Goal: Task Accomplishment & Management: Manage account settings

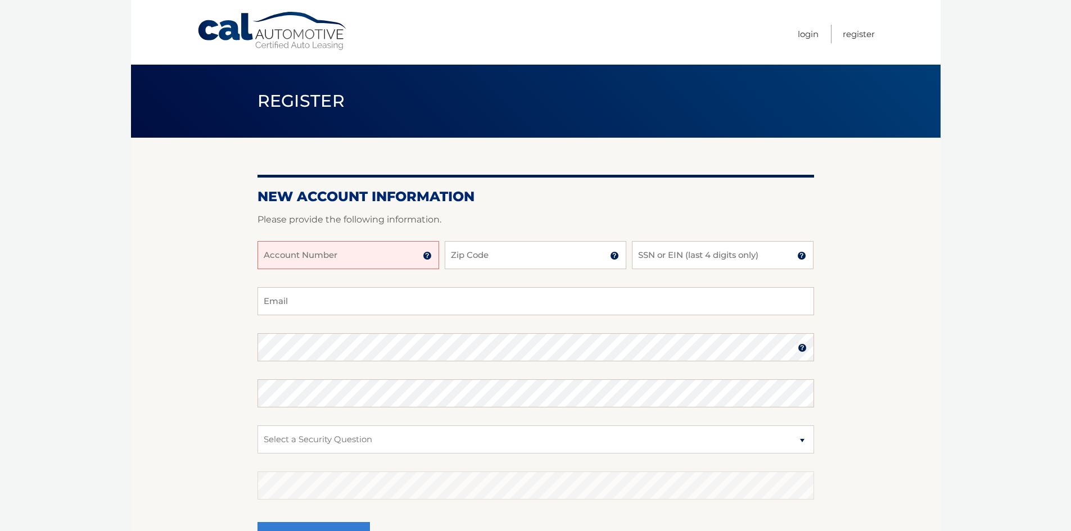
click at [368, 251] on input "Account Number" at bounding box center [349, 255] width 182 height 28
type input "4445994328"
click at [574, 262] on input "Zip Code" at bounding box center [536, 255] width 182 height 28
type input "11210"
click at [285, 256] on input "4445994328" at bounding box center [349, 255] width 182 height 28
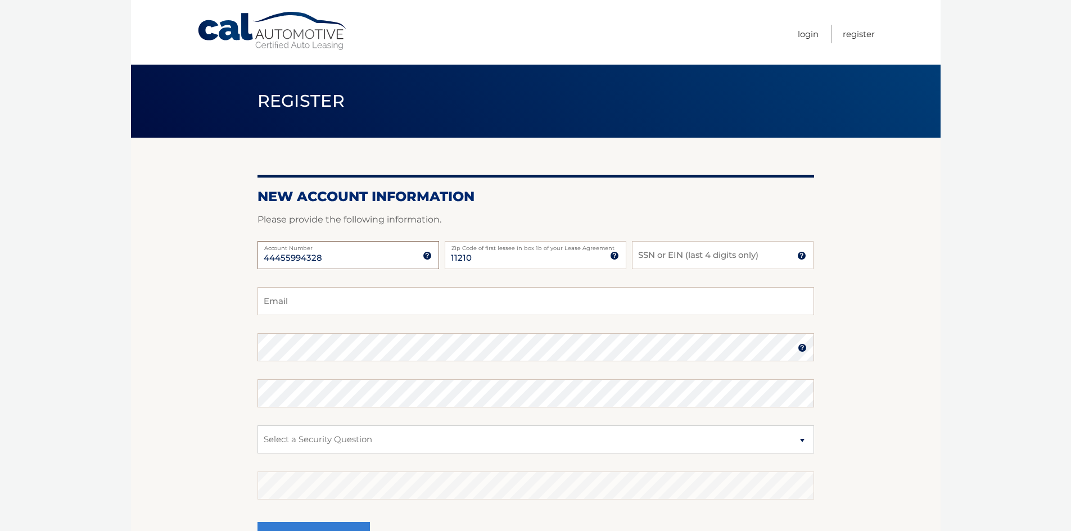
type input "44455994328"
click at [685, 255] on input "SSN or EIN (last 4 digits only)" at bounding box center [723, 255] width 182 height 28
type input "8315"
click at [322, 305] on input "Email" at bounding box center [536, 301] width 557 height 28
type input "shamoeliand@gmail.com"
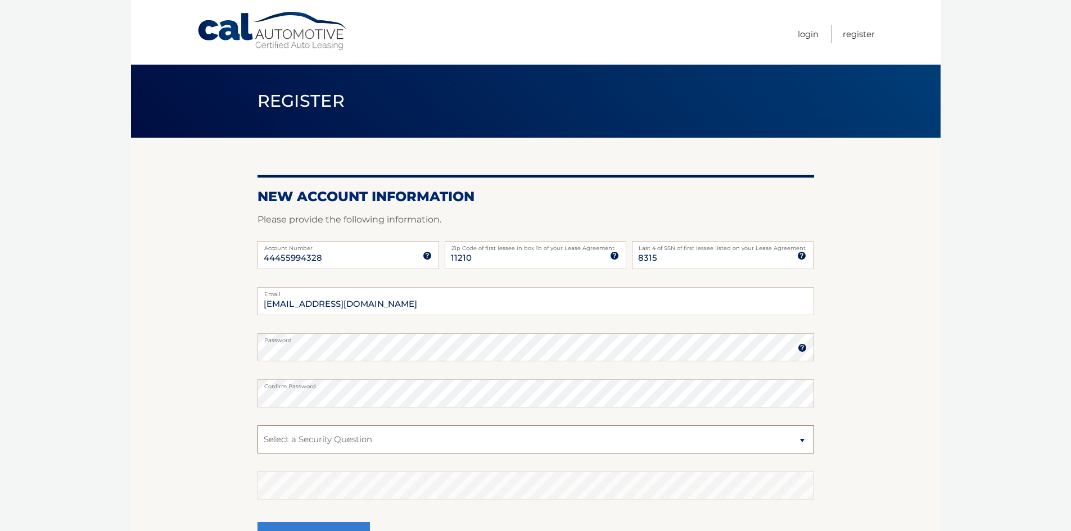
click at [802, 439] on select "Select a Security Question What was the name of your elementary school? What is…" at bounding box center [536, 440] width 557 height 28
select select "4"
click at [258, 426] on select "Select a Security Question What was the name of your elementary school? What is…" at bounding box center [536, 440] width 557 height 28
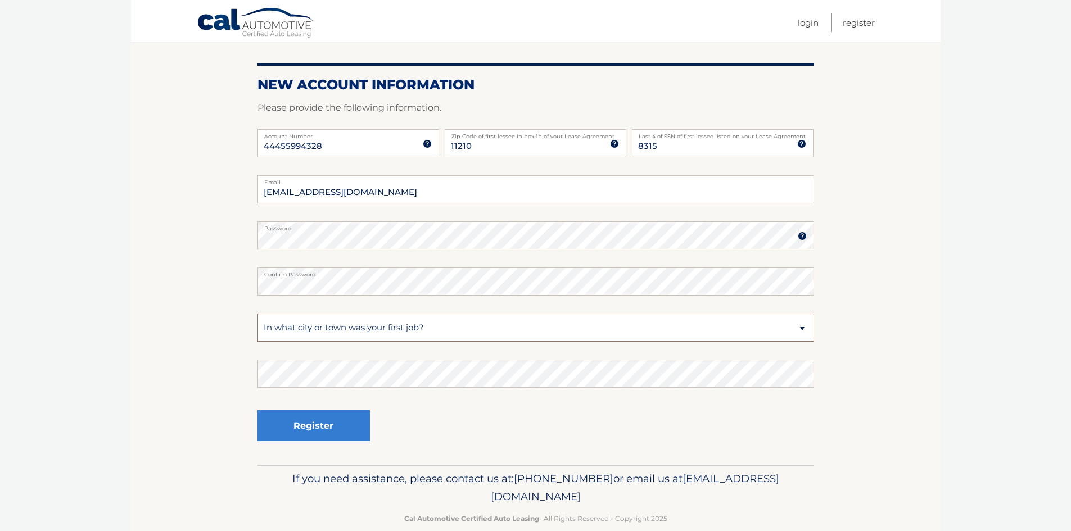
scroll to position [112, 0]
click at [329, 426] on button "Register" at bounding box center [314, 425] width 112 height 31
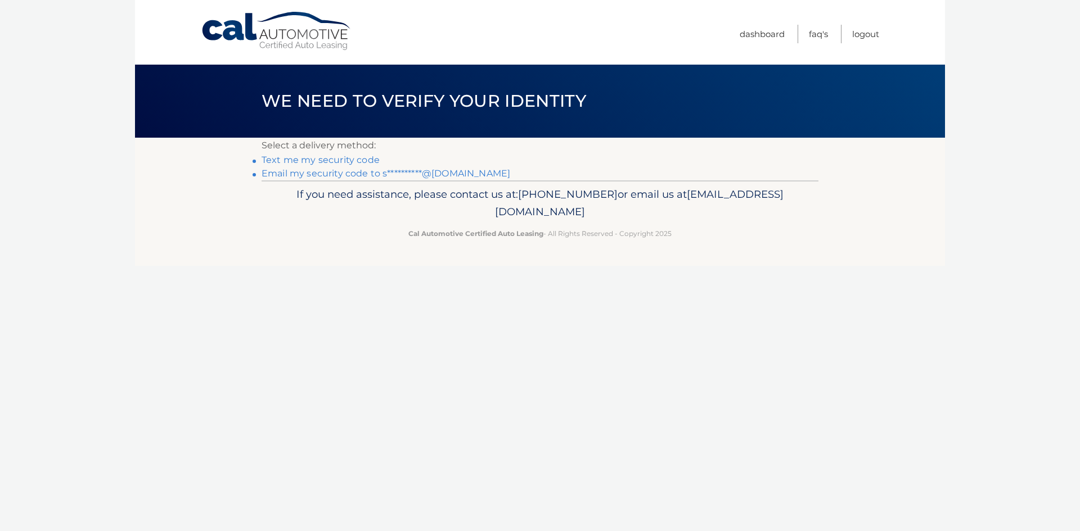
click at [341, 161] on link "Text me my security code" at bounding box center [320, 160] width 118 height 11
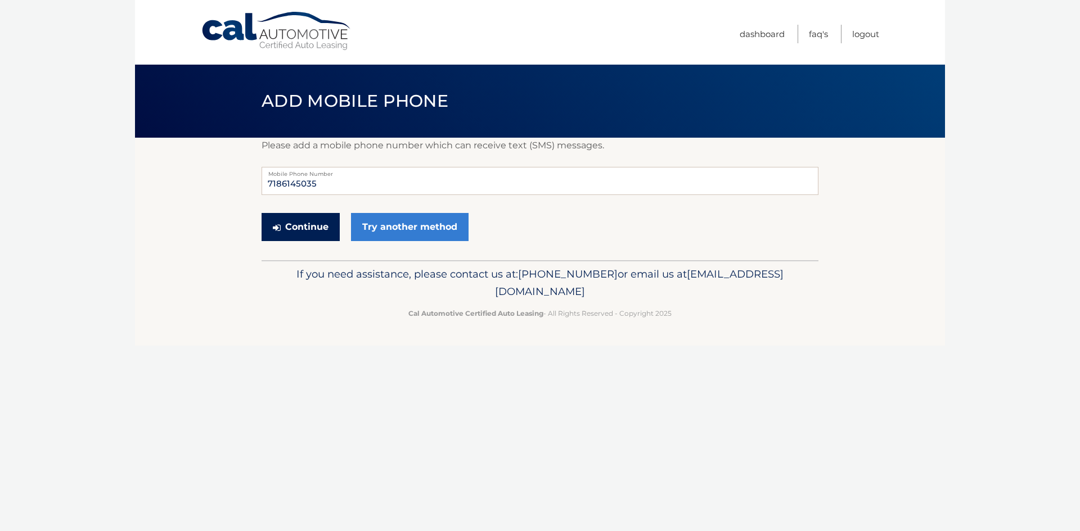
click at [317, 225] on button "Continue" at bounding box center [300, 227] width 78 height 28
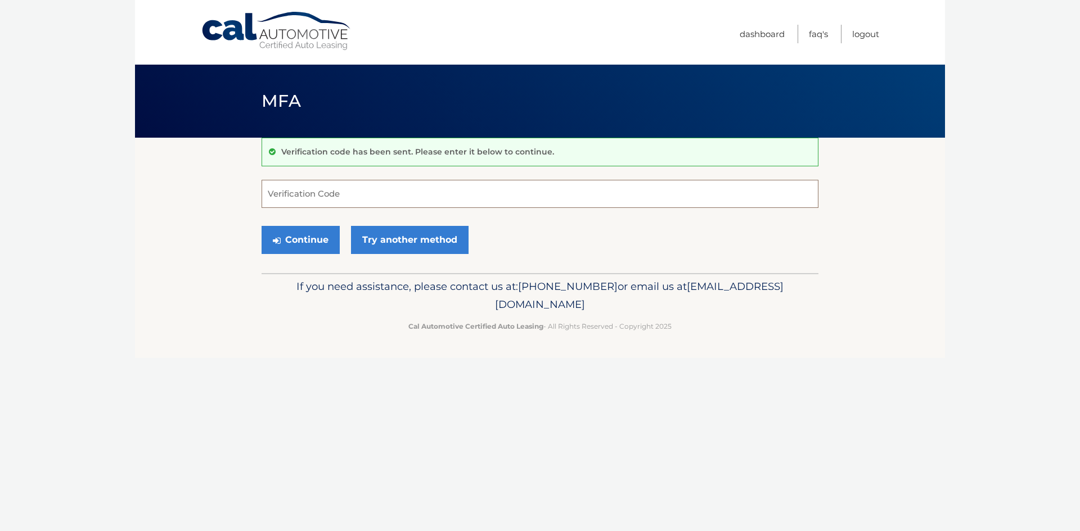
click at [386, 187] on input "Verification Code" at bounding box center [539, 194] width 557 height 28
type input "956070"
click at [309, 243] on button "Continue" at bounding box center [300, 240] width 78 height 28
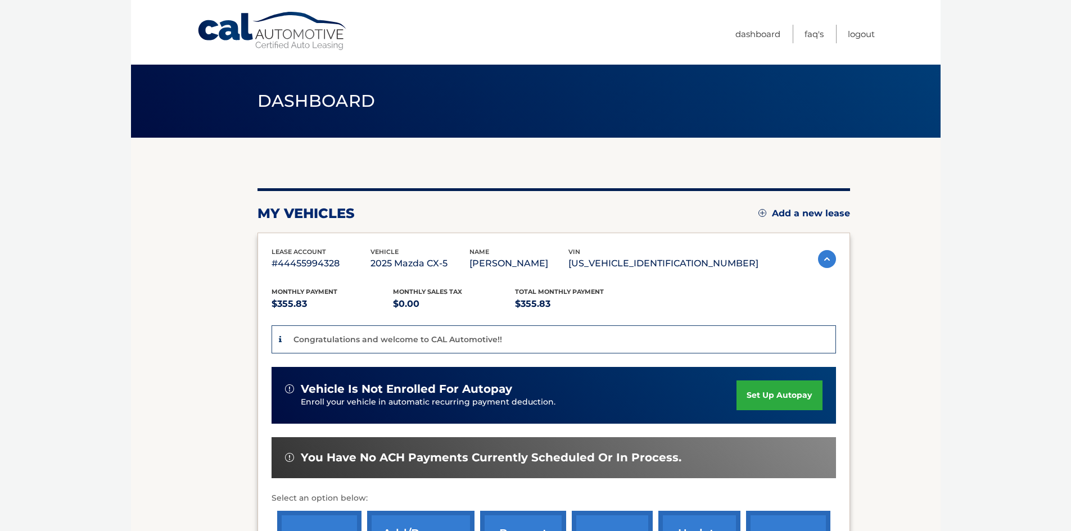
click at [798, 393] on link "set up autopay" at bounding box center [779, 396] width 85 height 30
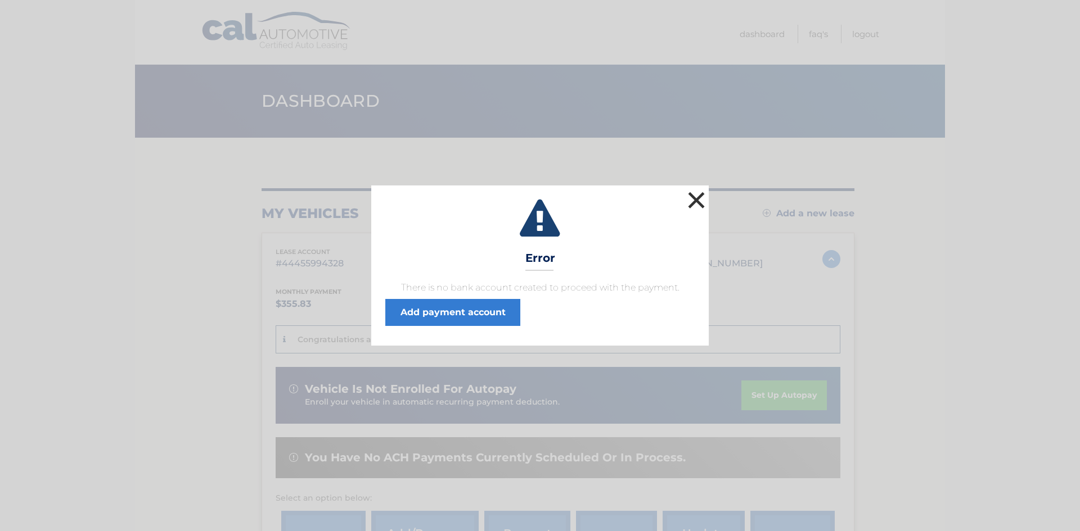
click at [693, 198] on button "×" at bounding box center [696, 200] width 22 height 22
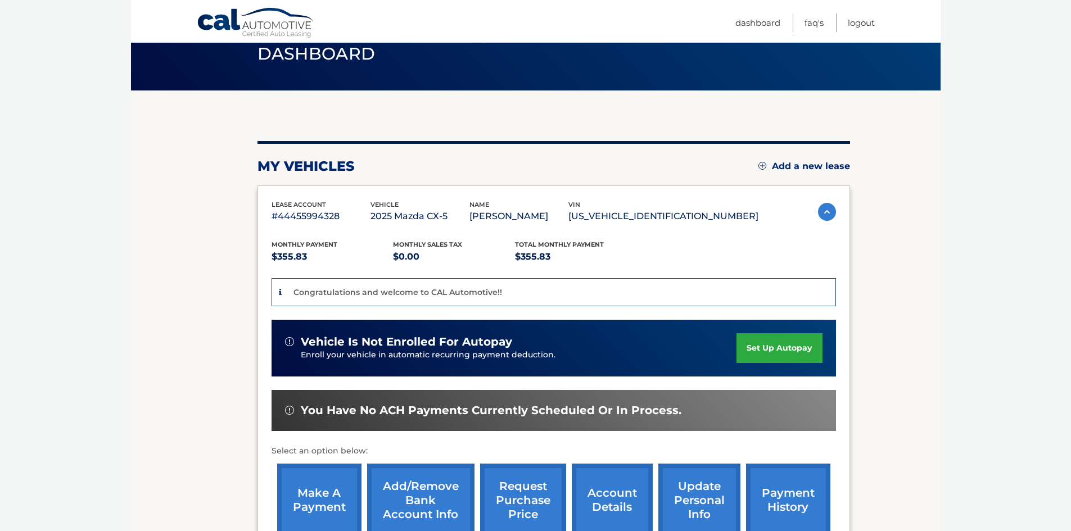
scroll to position [112, 0]
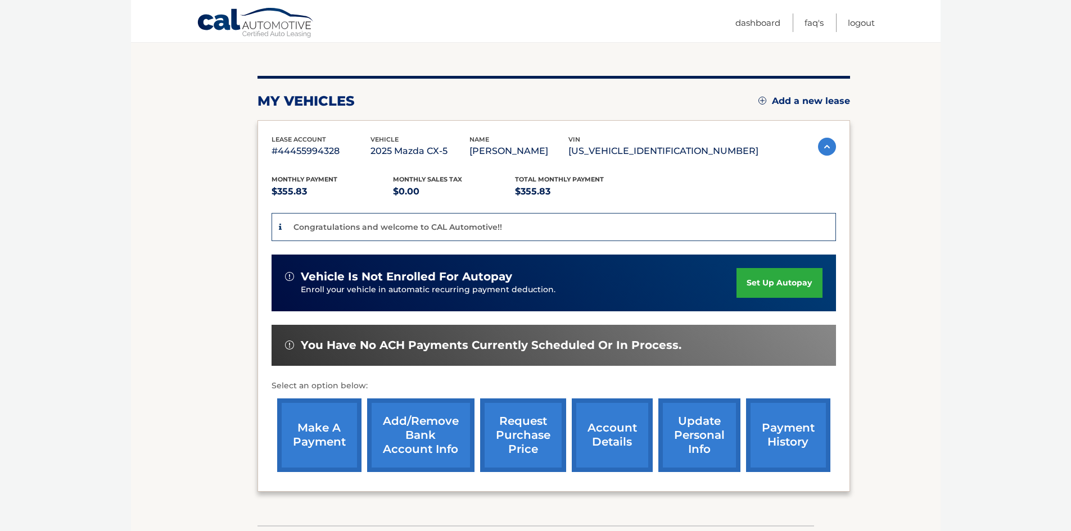
click at [406, 423] on link "Add/Remove bank account info" at bounding box center [420, 436] width 107 height 74
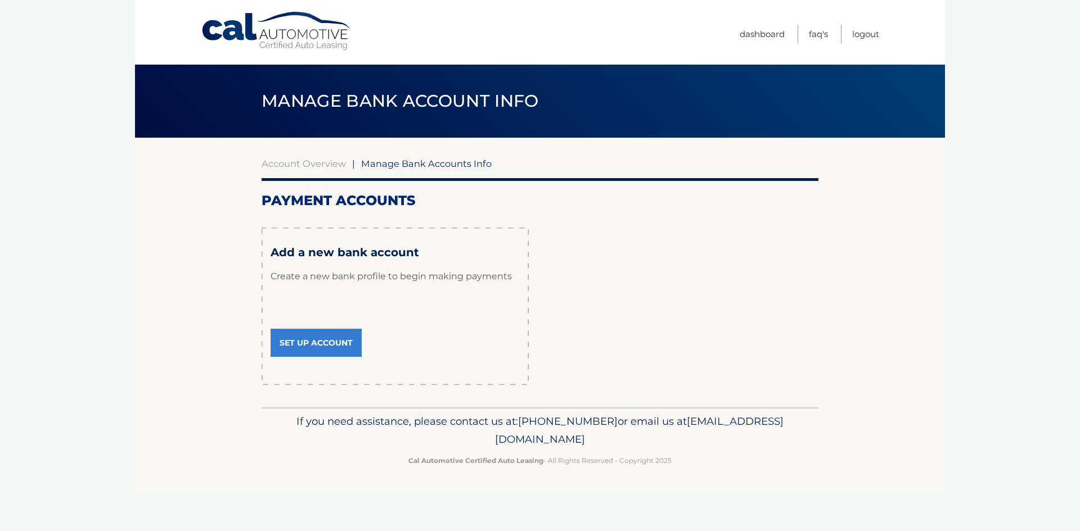
click at [319, 344] on link "Set Up Account" at bounding box center [315, 343] width 91 height 28
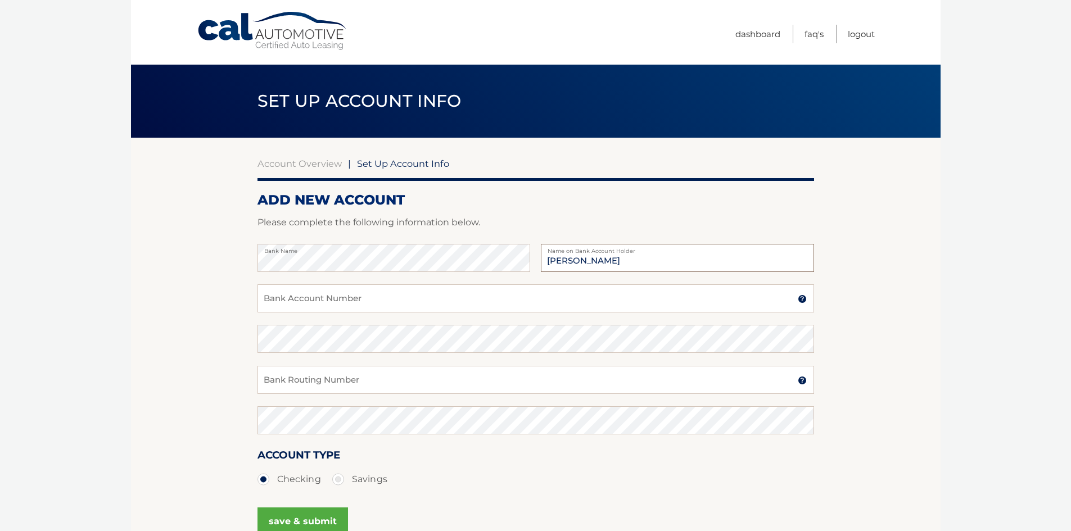
type input "[PERSON_NAME]"
click at [304, 302] on input "Bank Account Number" at bounding box center [536, 299] width 557 height 28
type input "20653404"
type input "2"
click at [287, 384] on input "Bank Routing Number" at bounding box center [536, 380] width 557 height 28
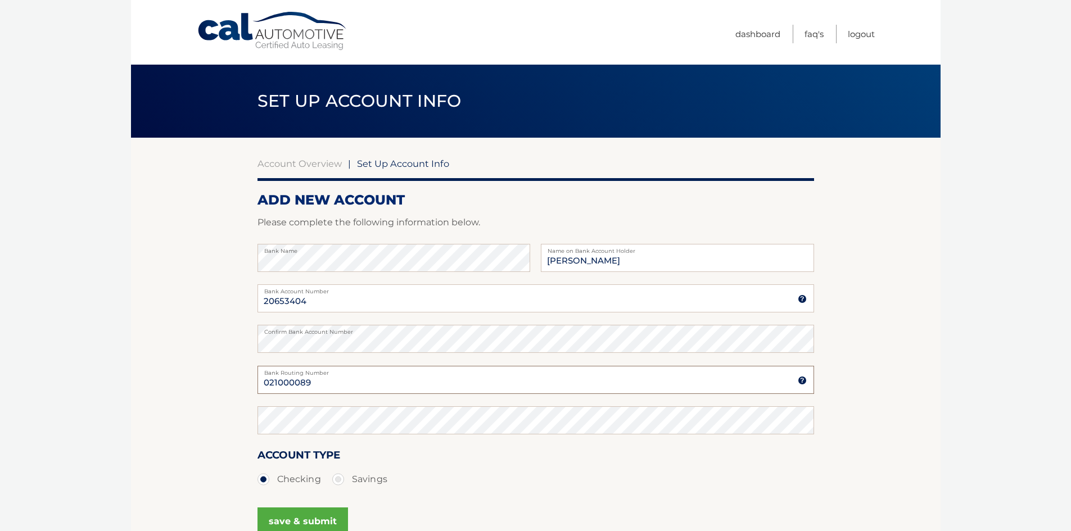
type input "021000089"
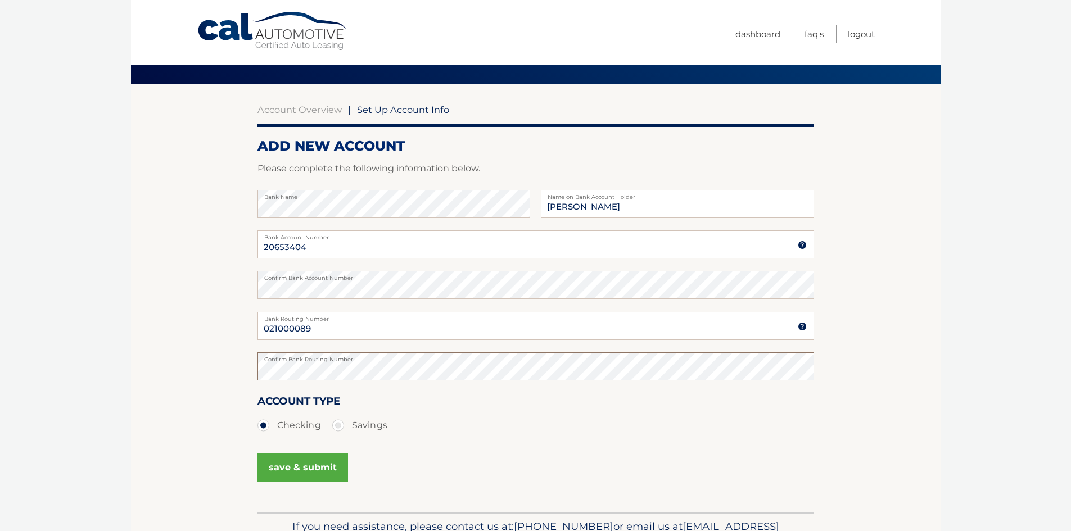
scroll to position [112, 0]
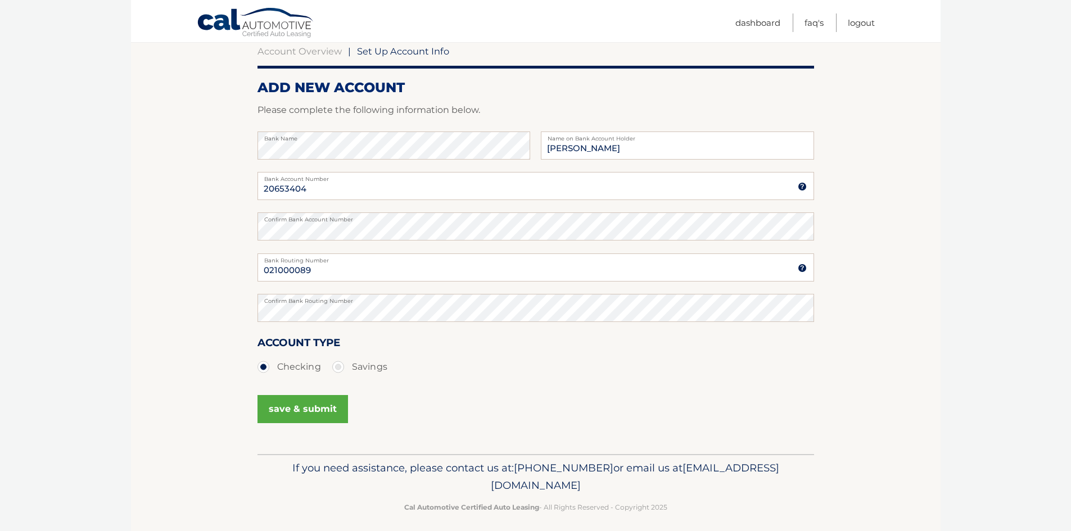
click at [325, 404] on button "save & submit" at bounding box center [303, 409] width 91 height 28
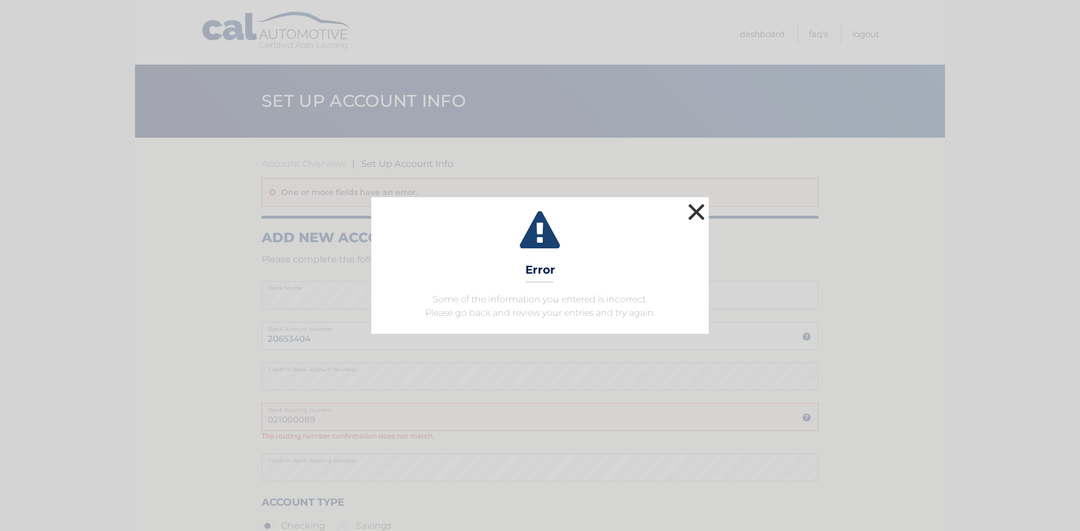
drag, startPoint x: 694, startPoint y: 208, endPoint x: 404, endPoint y: 319, distance: 310.0
click at [694, 207] on button "×" at bounding box center [696, 212] width 22 height 22
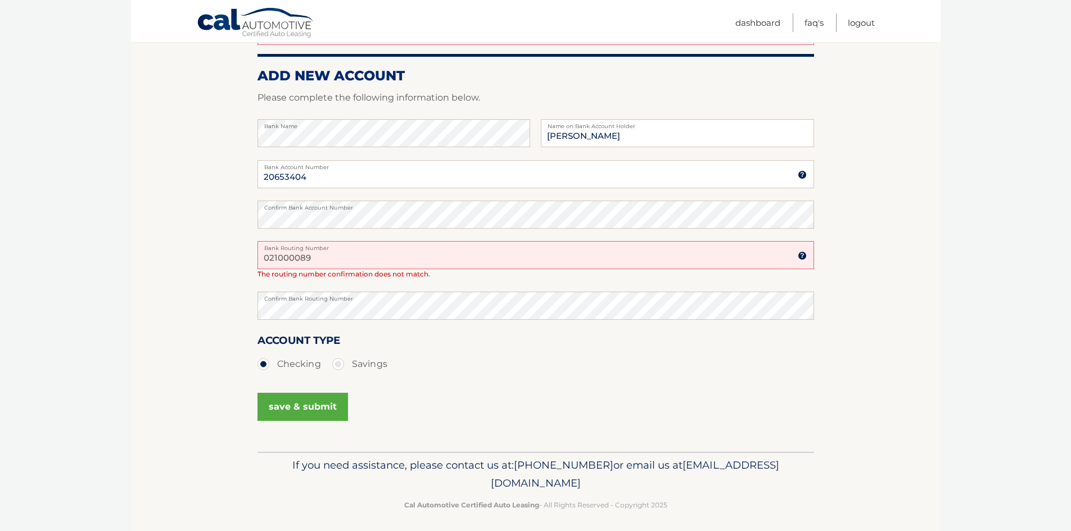
scroll to position [168, 0]
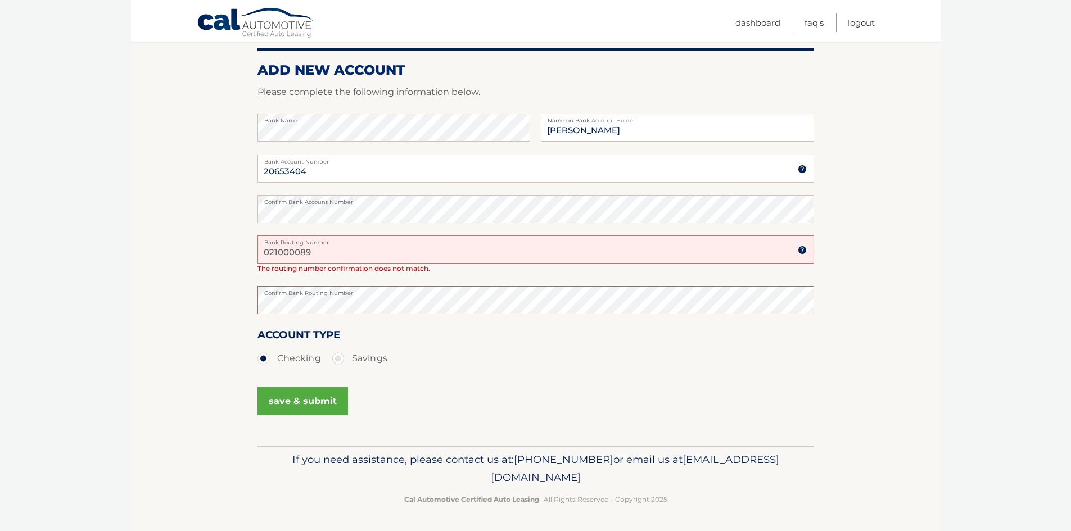
click at [205, 293] on section "Account Overview | Set Up Account Info One or more fields have an error. ADD NE…" at bounding box center [536, 208] width 810 height 476
click at [306, 401] on button "save & submit" at bounding box center [303, 401] width 91 height 28
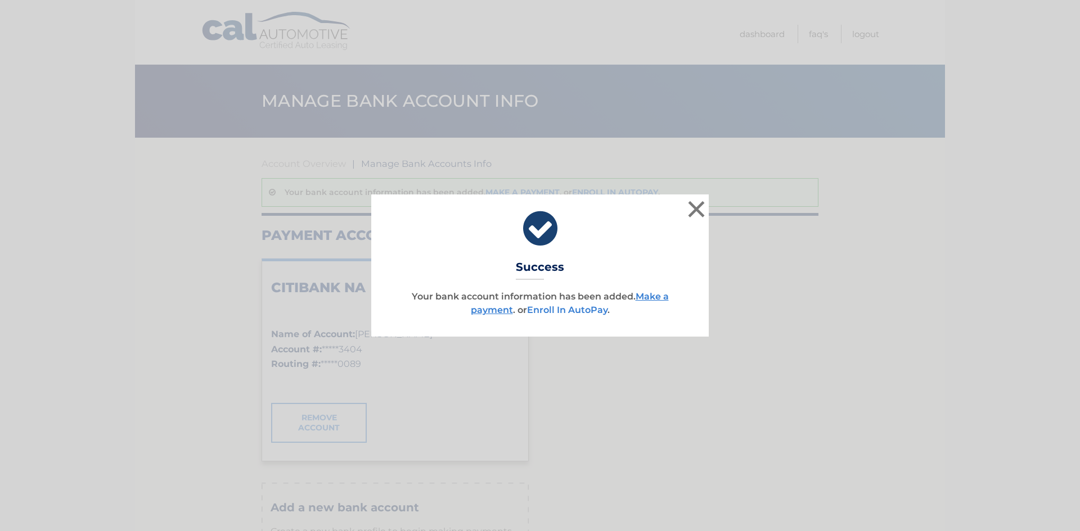
click at [558, 312] on link "Enroll In AutoPay" at bounding box center [567, 310] width 80 height 11
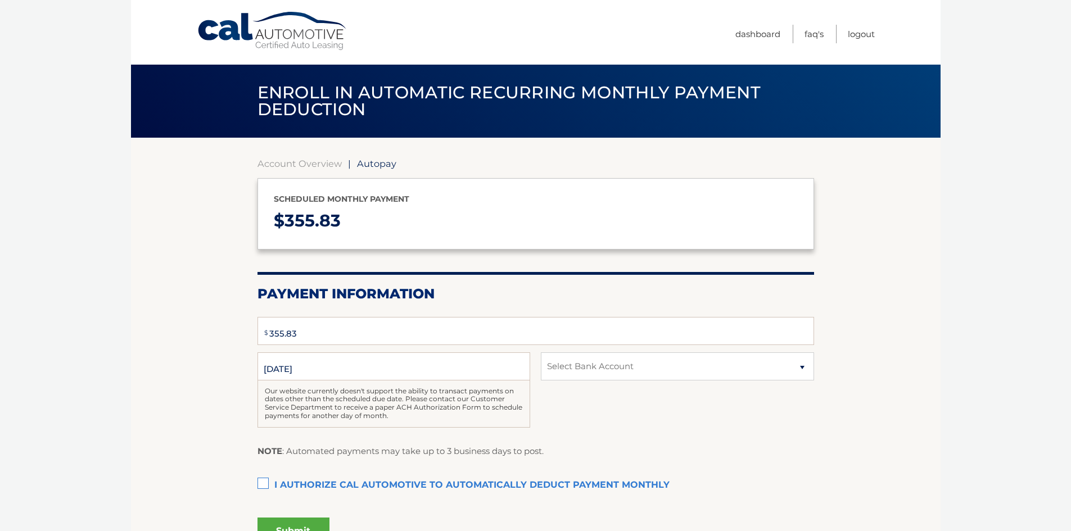
select select "NjZlNTI0M2UtYjgyOS00OWU1LTkwY2UtNmVkYTA2YjI4MjQ3"
click at [259, 481] on label "I authorize cal automotive to automatically deduct payment monthly This checkbo…" at bounding box center [536, 486] width 557 height 22
click at [0, 0] on input "I authorize cal automotive to automatically deduct payment monthly This checkbo…" at bounding box center [0, 0] width 0 height 0
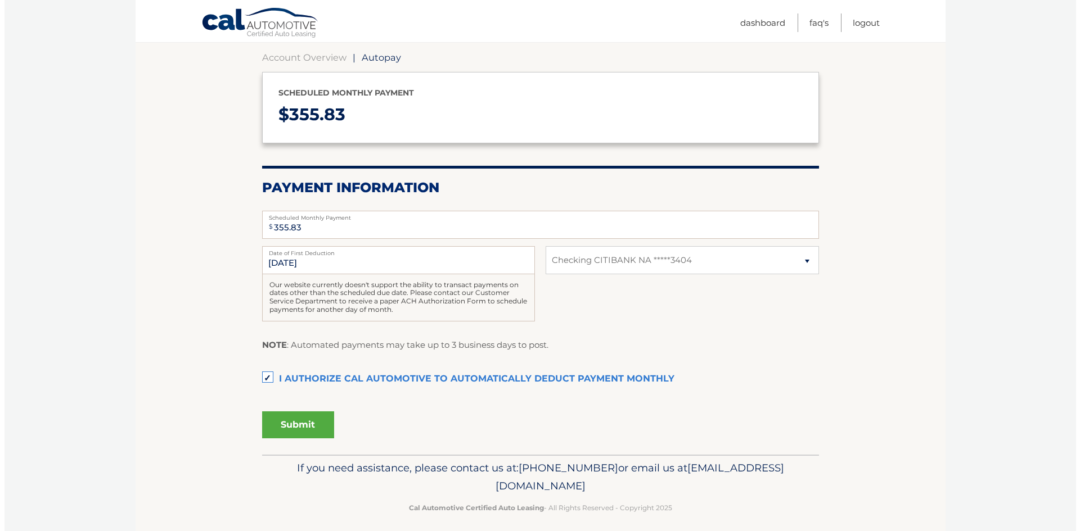
scroll to position [115, 0]
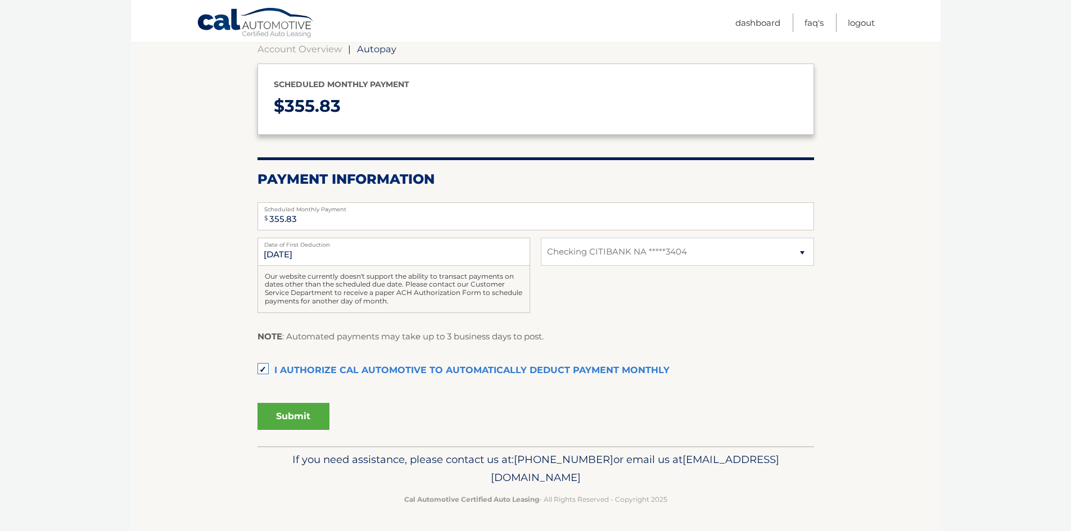
click at [306, 414] on button "Submit" at bounding box center [294, 416] width 72 height 27
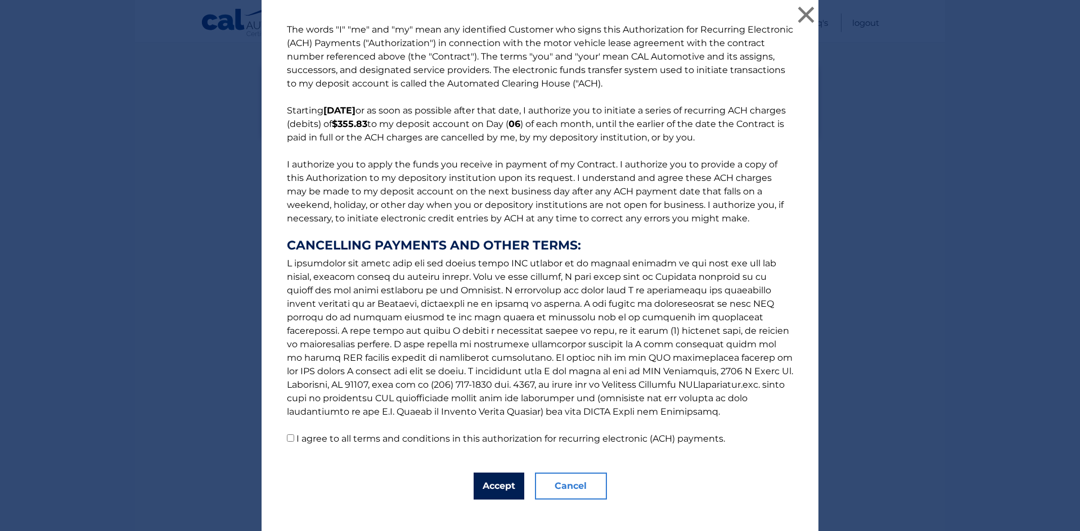
click at [498, 485] on button "Accept" at bounding box center [498, 486] width 51 height 27
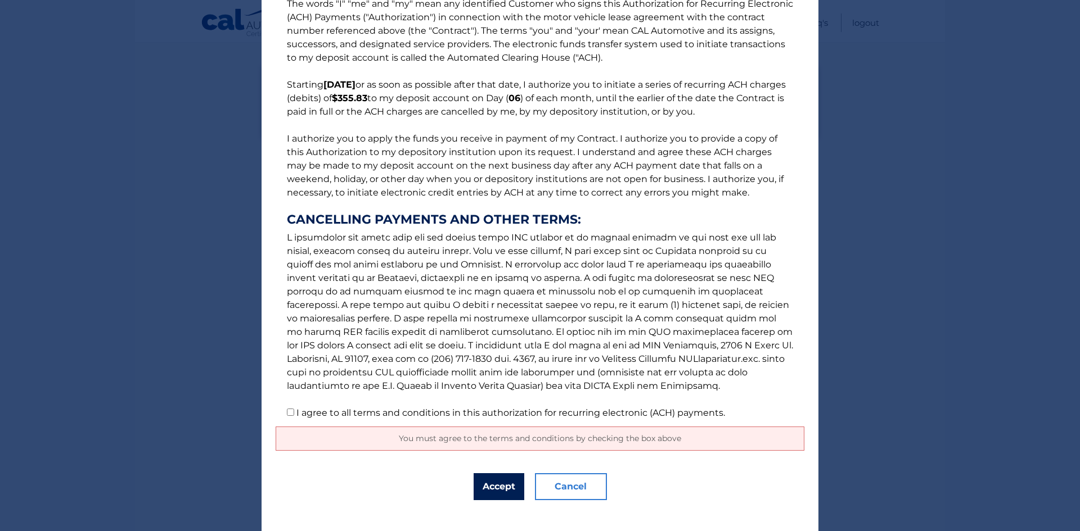
scroll to position [40, 0]
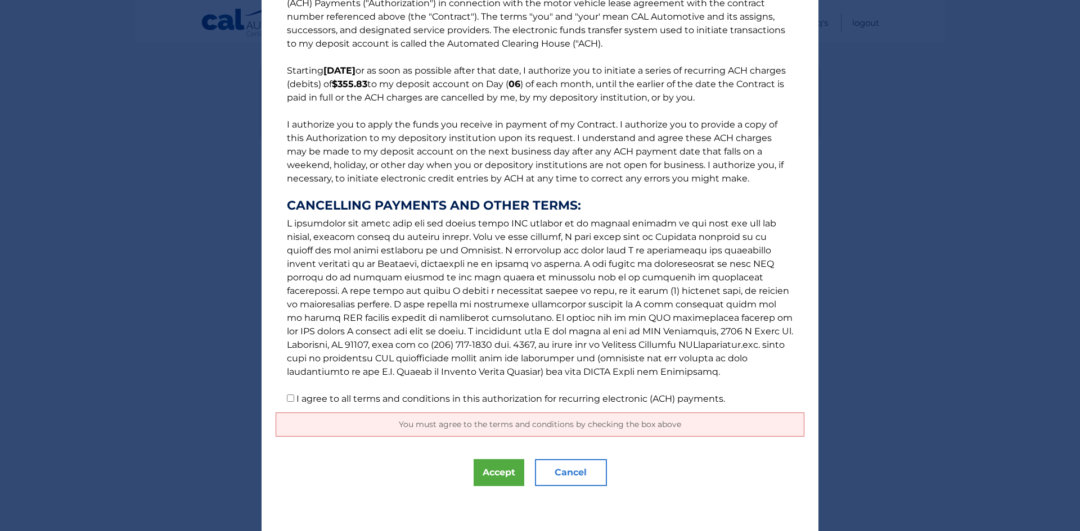
click at [288, 398] on input "I agree to all terms and conditions in this authorization for recurring electro…" at bounding box center [290, 398] width 7 height 7
checkbox input "true"
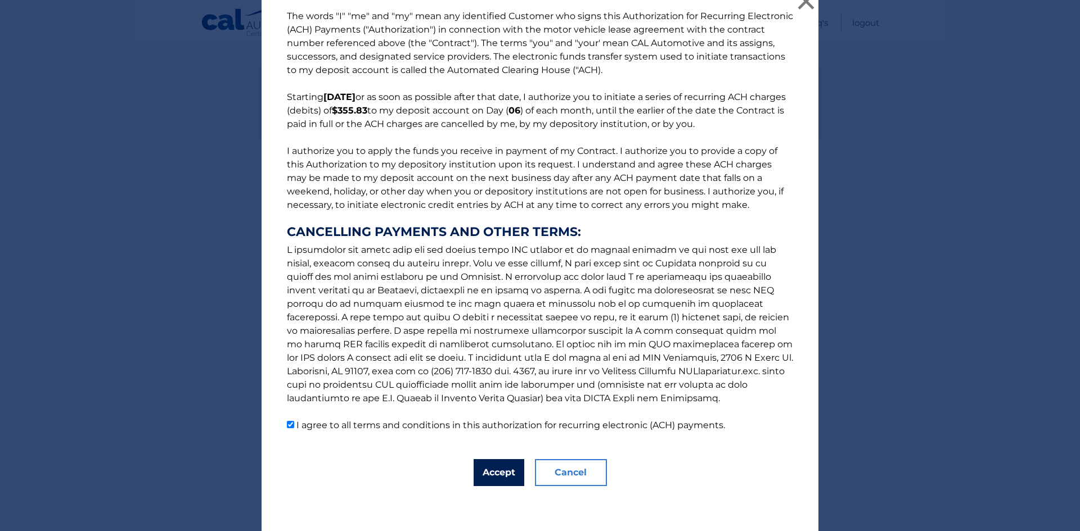
click at [498, 470] on button "Accept" at bounding box center [498, 472] width 51 height 27
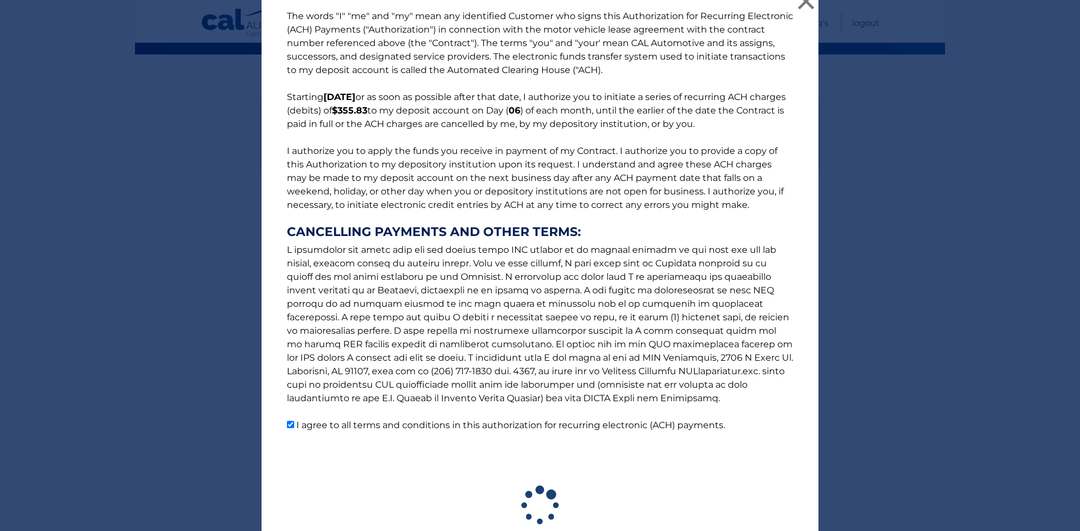
scroll to position [83, 0]
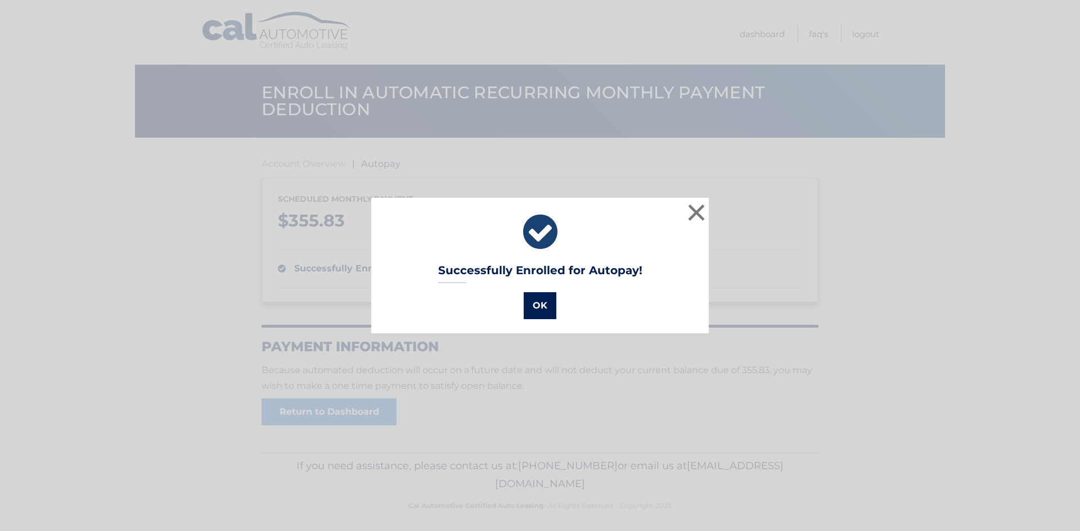
click at [532, 305] on button "OK" at bounding box center [539, 305] width 33 height 27
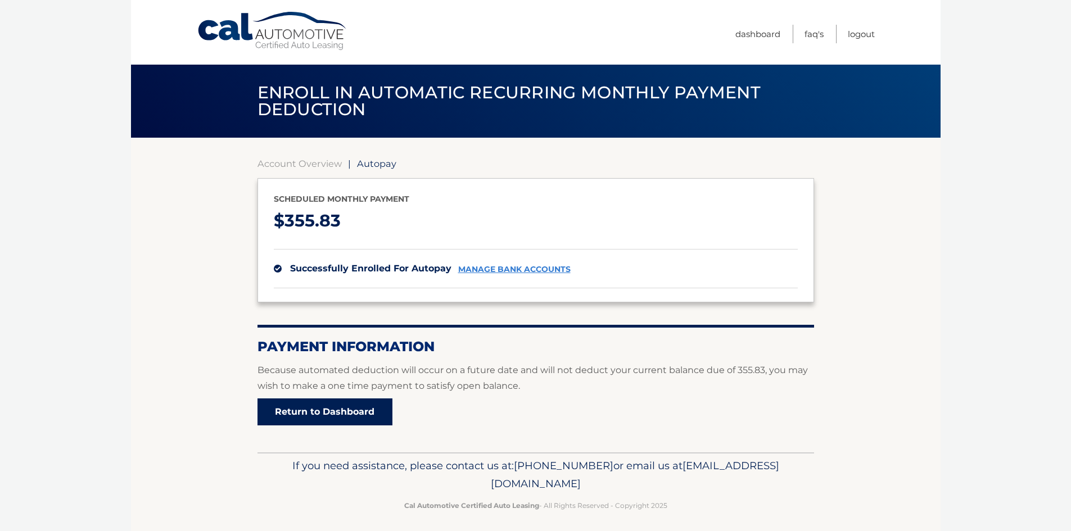
click at [292, 411] on link "Return to Dashboard" at bounding box center [325, 412] width 135 height 27
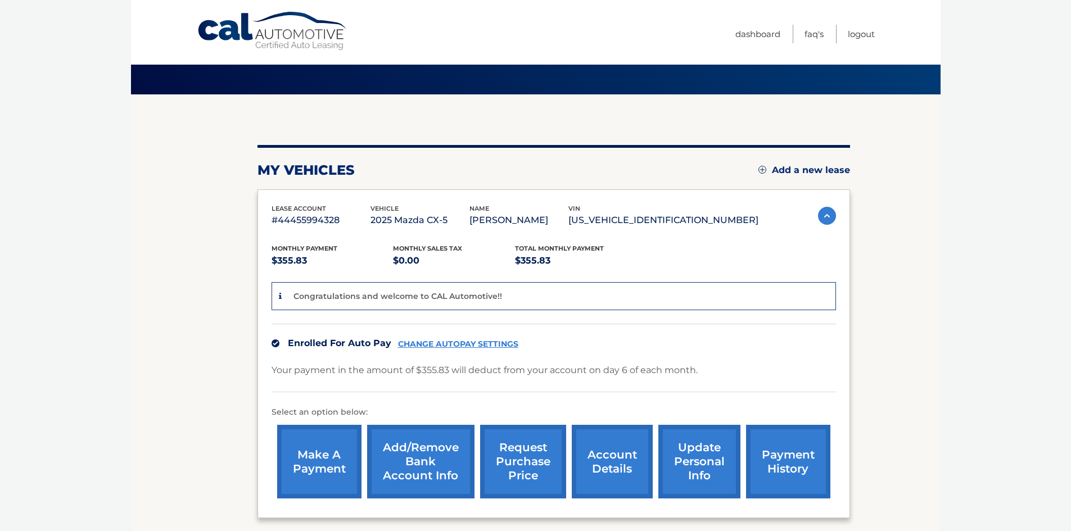
scroll to position [150, 0]
